Goal: Information Seeking & Learning: Learn about a topic

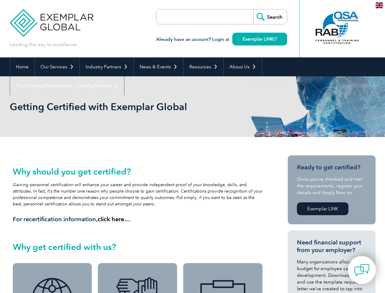
click at [57, 67] on link "Our Services" at bounding box center [57, 66] width 45 height 19
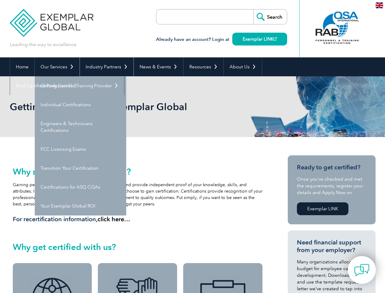
click at [105, 67] on link "Industry Partners" at bounding box center [107, 66] width 54 height 19
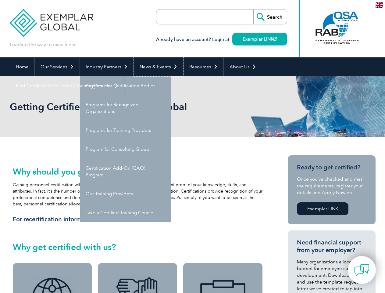
click at [157, 67] on link "News & Events" at bounding box center [158, 66] width 49 height 19
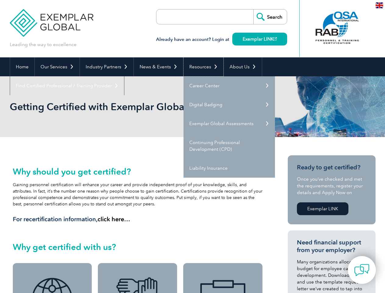
click at [201, 67] on link "Resources" at bounding box center [204, 66] width 40 height 19
